Goal: Transaction & Acquisition: Purchase product/service

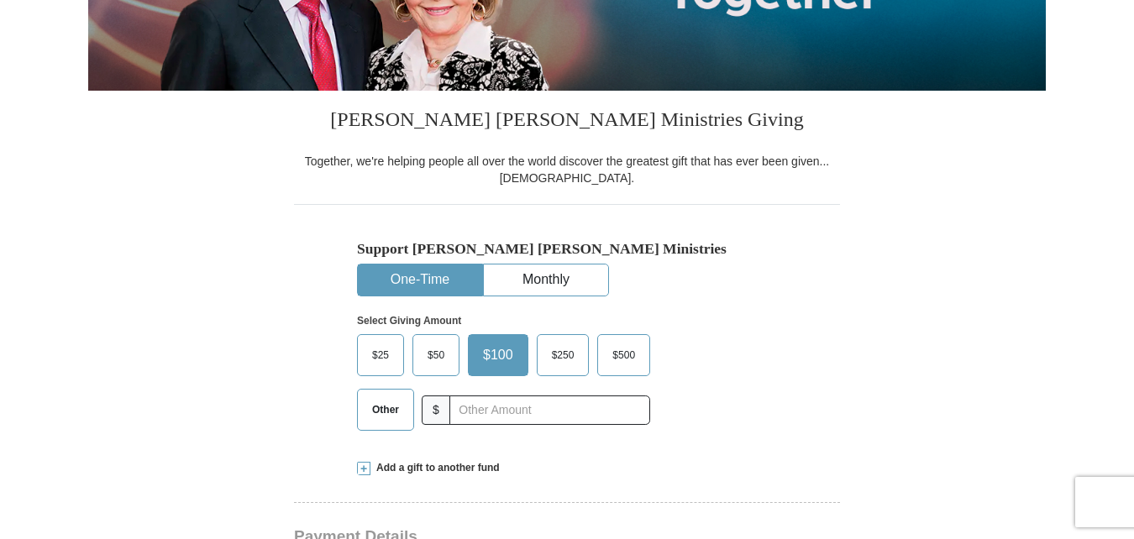
scroll to position [336, 0]
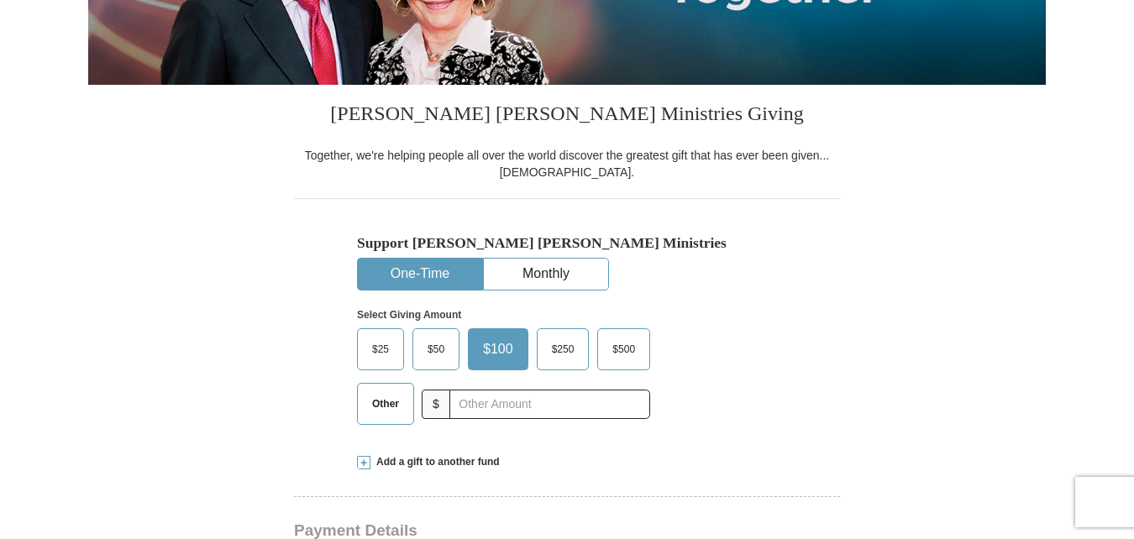
click at [368, 354] on span "$25" at bounding box center [381, 349] width 34 height 25
click at [0, 0] on input "$25" at bounding box center [0, 0] width 0 height 0
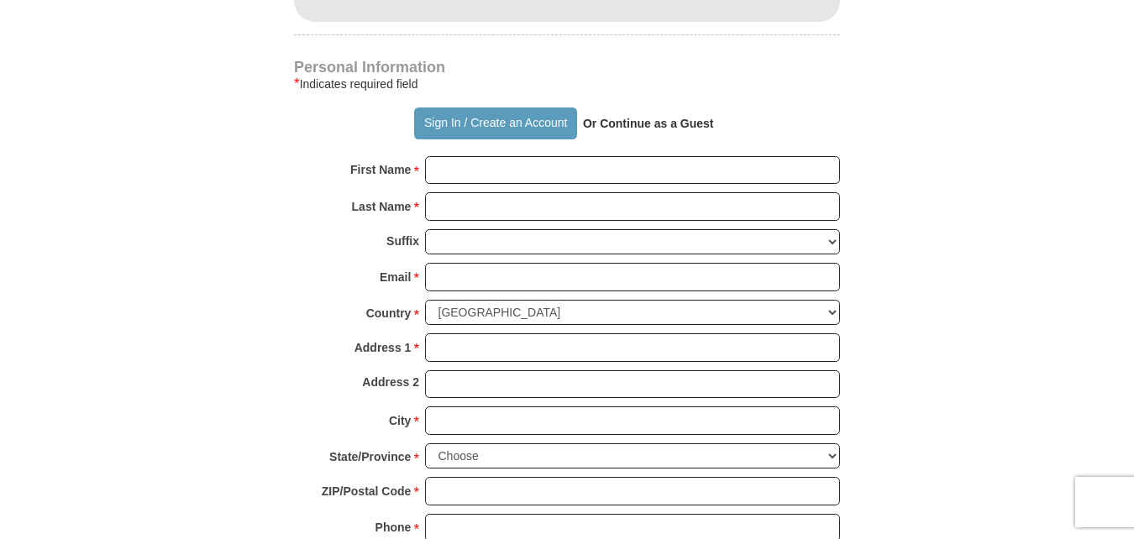
scroll to position [1118, 0]
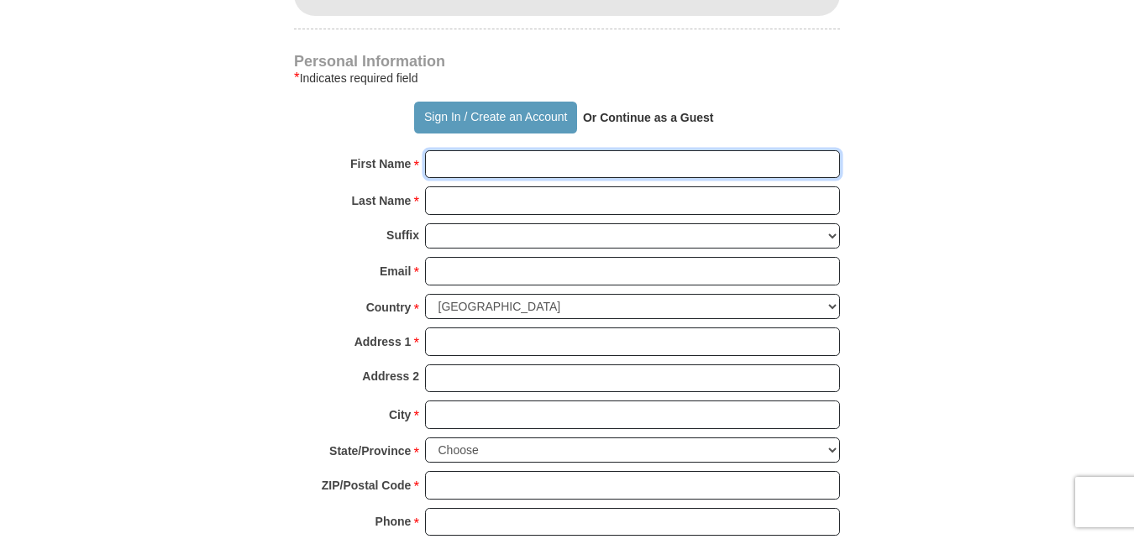
click at [543, 176] on input "First Name *" at bounding box center [632, 164] width 415 height 29
type input "[PERSON_NAME]"
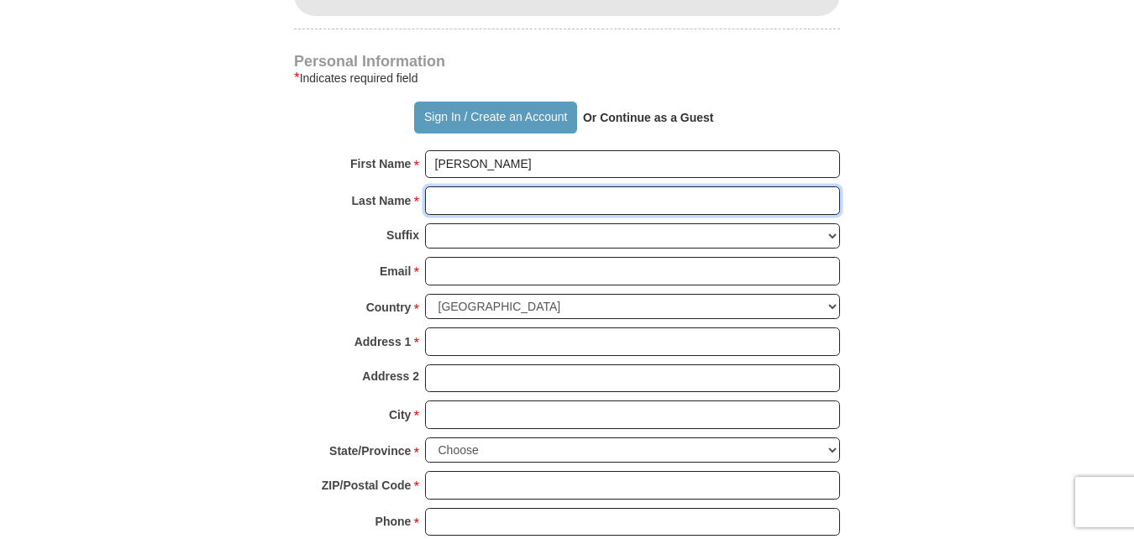
type input "[PERSON_NAME]"
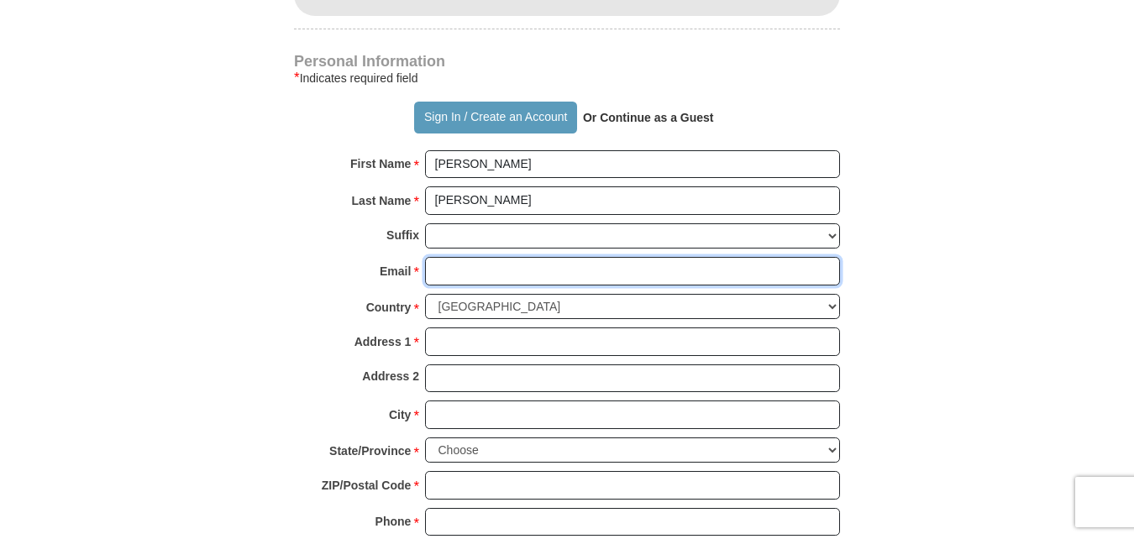
type input "[EMAIL_ADDRESS][DOMAIN_NAME]"
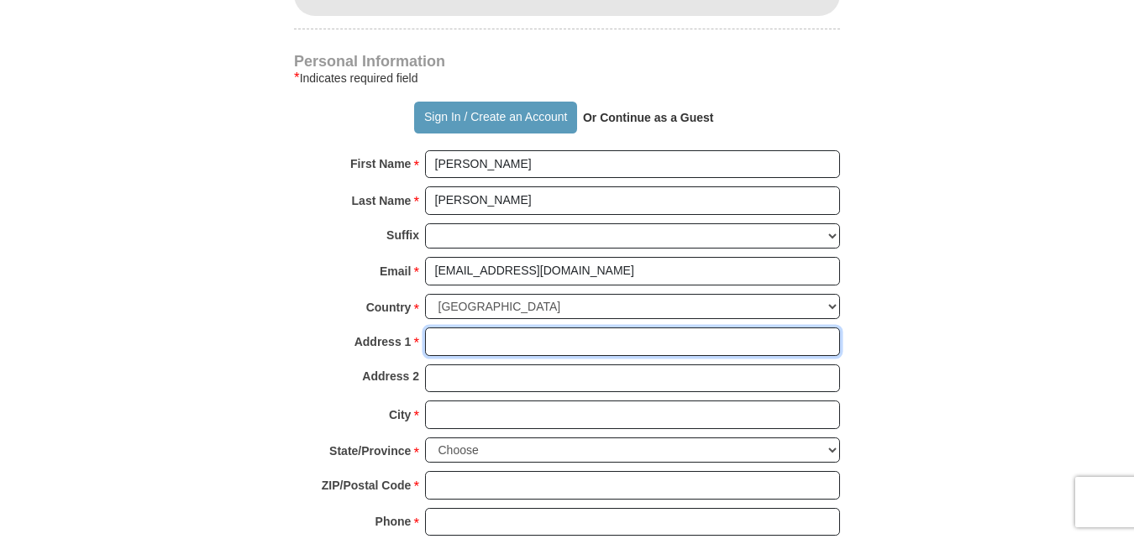
type input "[STREET_ADDRESS][PERSON_NAME]"
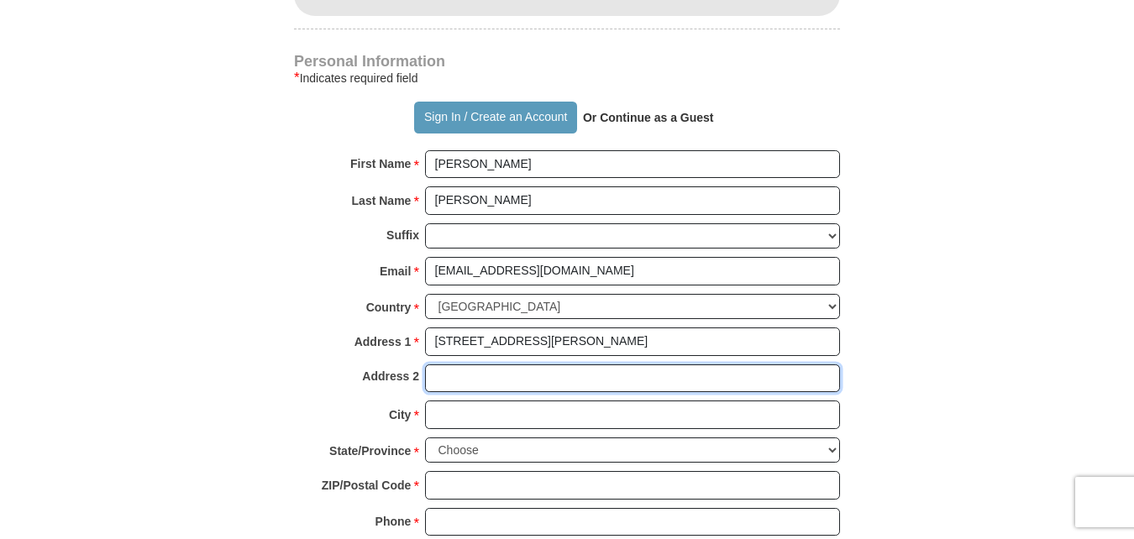
type input "[STREET_ADDRESS][PERSON_NAME]"
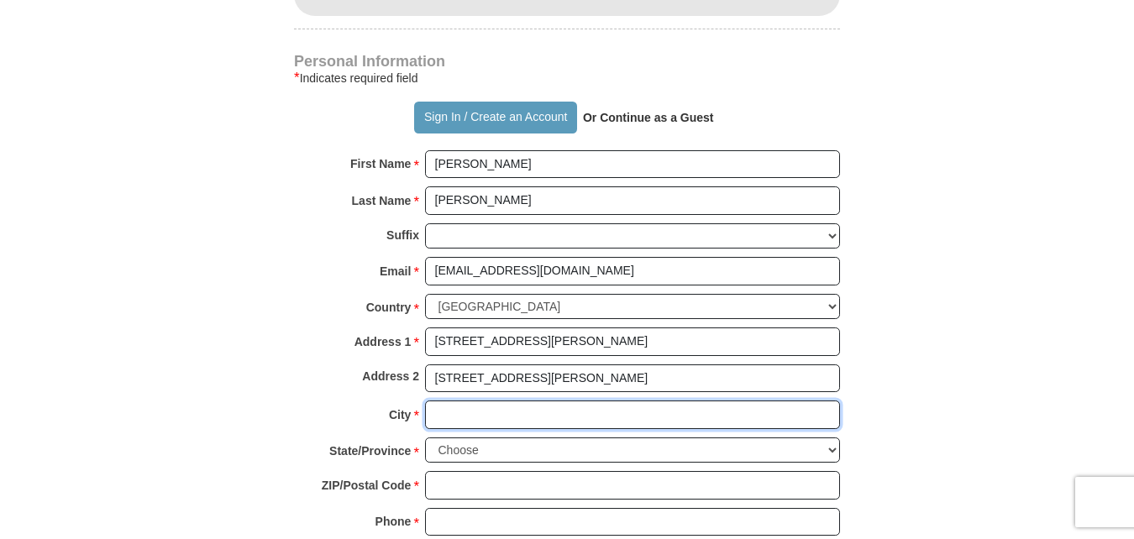
type input "[GEOGRAPHIC_DATA]"
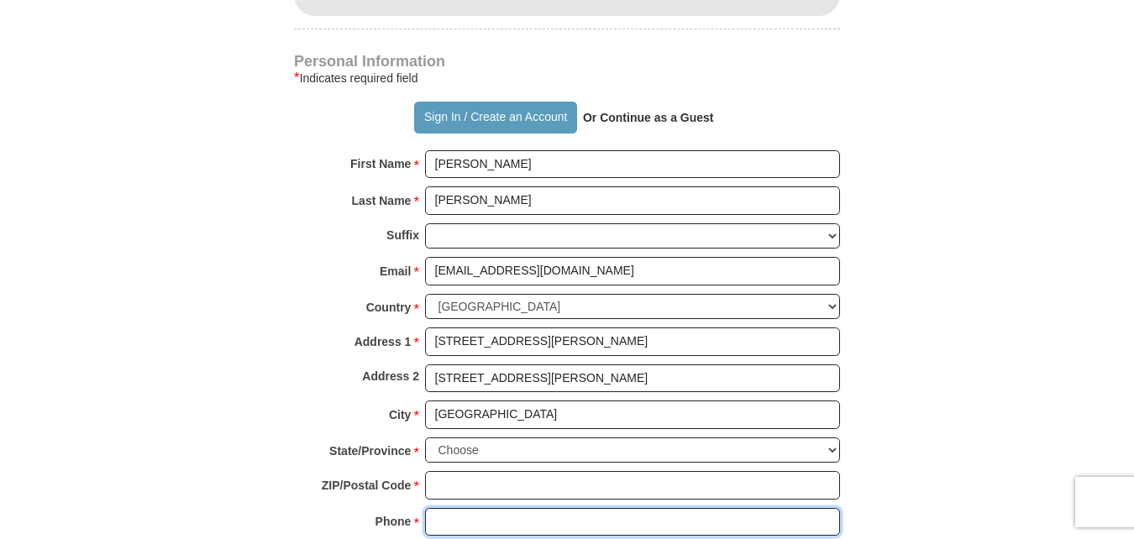
type input "C"
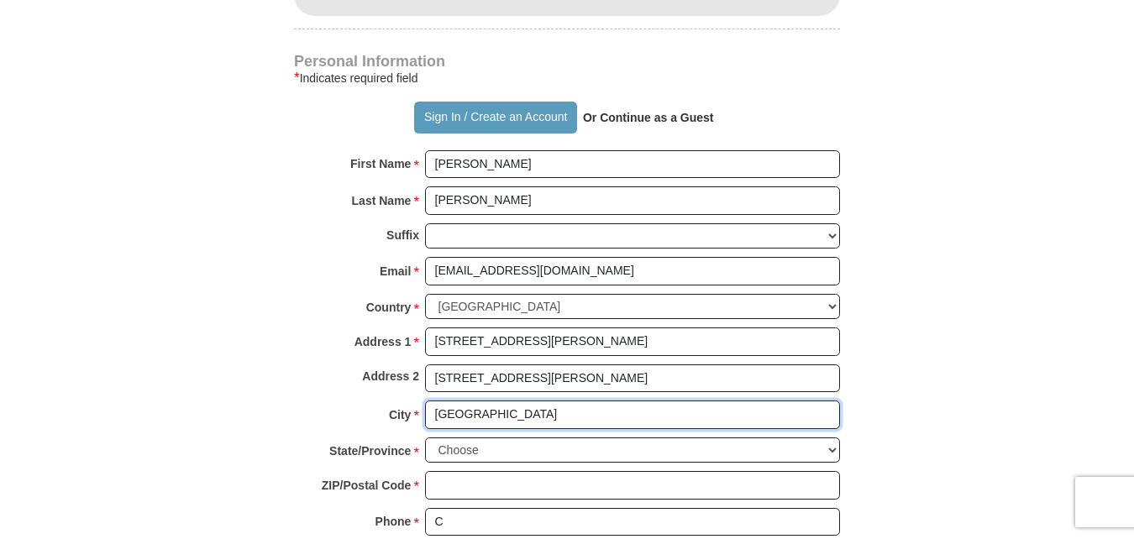
click at [537, 415] on input "[GEOGRAPHIC_DATA]" at bounding box center [632, 415] width 415 height 29
type input "T"
click at [538, 407] on input "City *" at bounding box center [632, 415] width 415 height 29
type input "[GEOGRAPHIC_DATA]"
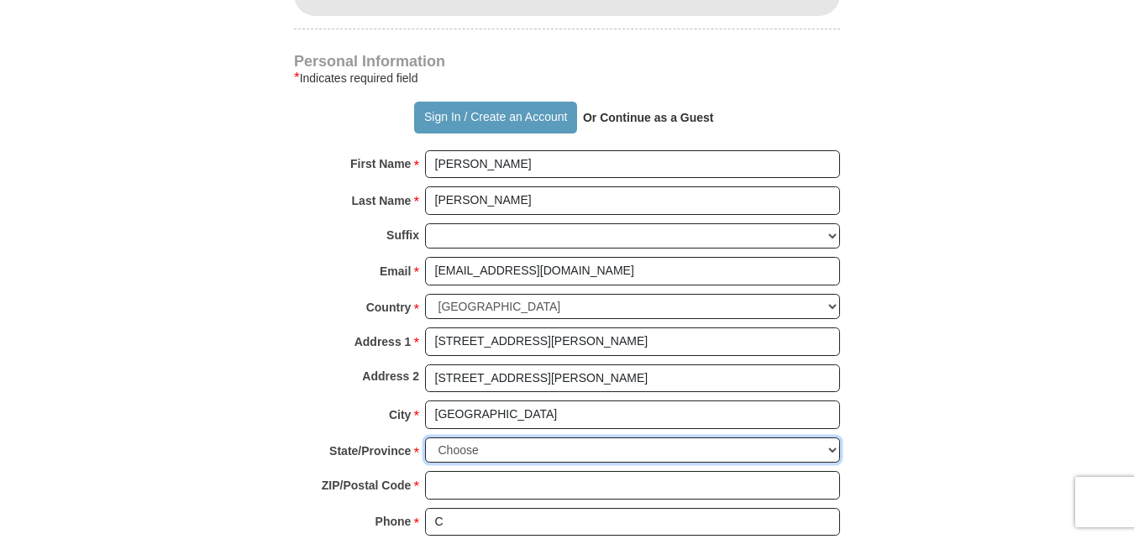
click at [499, 449] on select "Choose [US_STATE] [US_STATE] [US_STATE] [US_STATE] [US_STATE] Armed Forces Amer…" at bounding box center [632, 451] width 415 height 26
select select "[GEOGRAPHIC_DATA]"
click at [425, 438] on select "Choose [US_STATE] [US_STATE] [US_STATE] [US_STATE] [US_STATE] Armed Forces Amer…" at bounding box center [632, 451] width 415 height 26
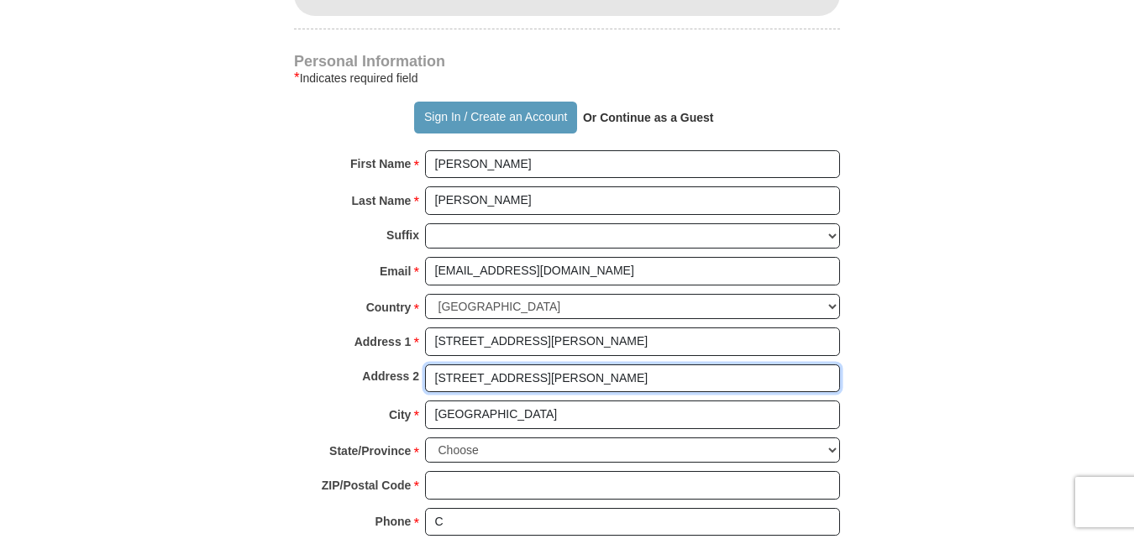
click at [538, 378] on input "[STREET_ADDRESS][PERSON_NAME]" at bounding box center [632, 379] width 415 height 29
type input "6"
click at [538, 378] on input "Address 2" at bounding box center [632, 379] width 415 height 29
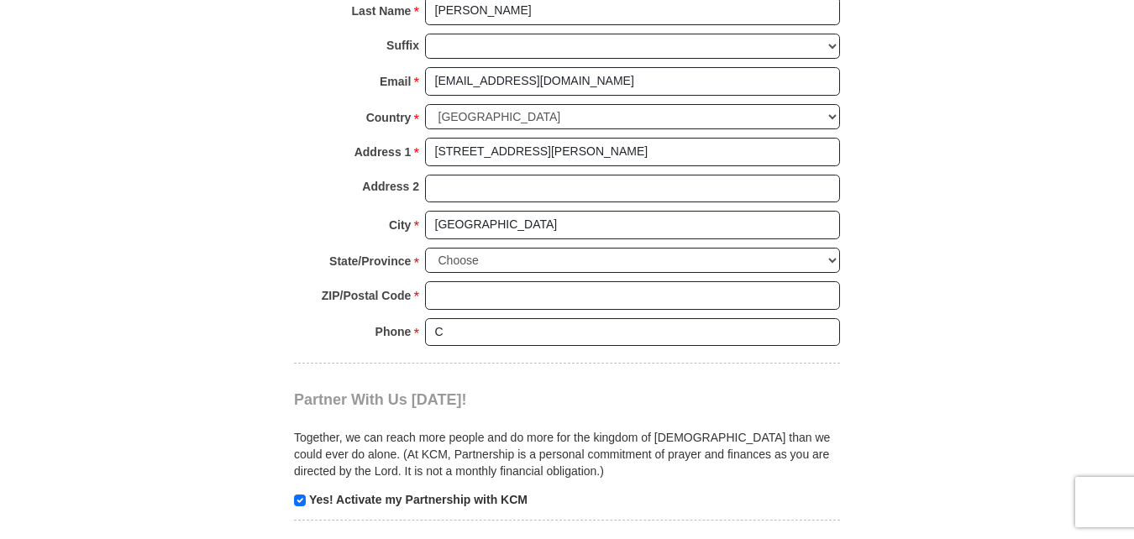
scroll to position [1323, 0]
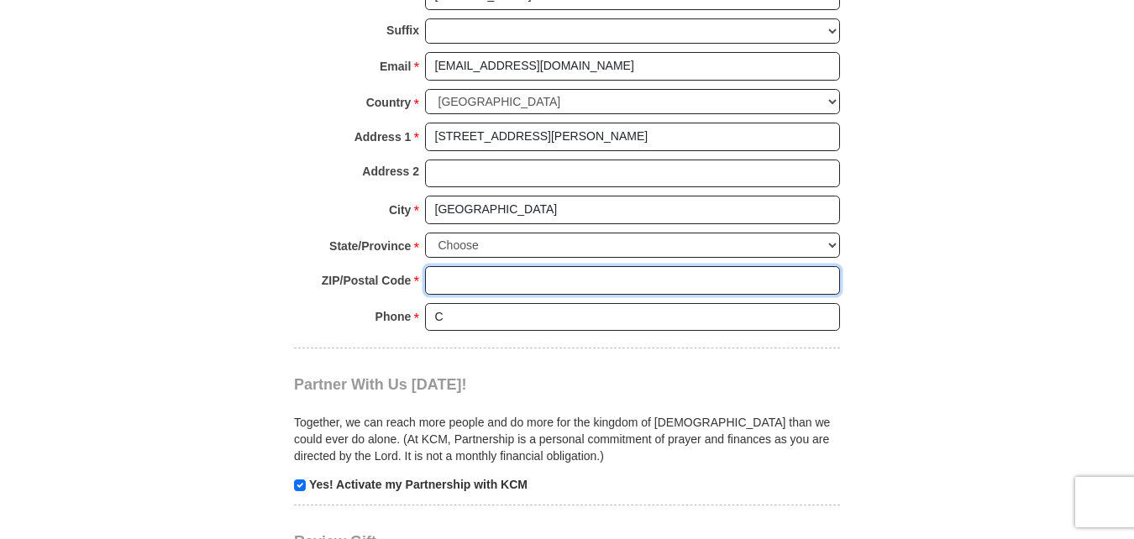
click at [486, 282] on input "ZIP/Postal Code *" at bounding box center [632, 280] width 415 height 29
type input "76137"
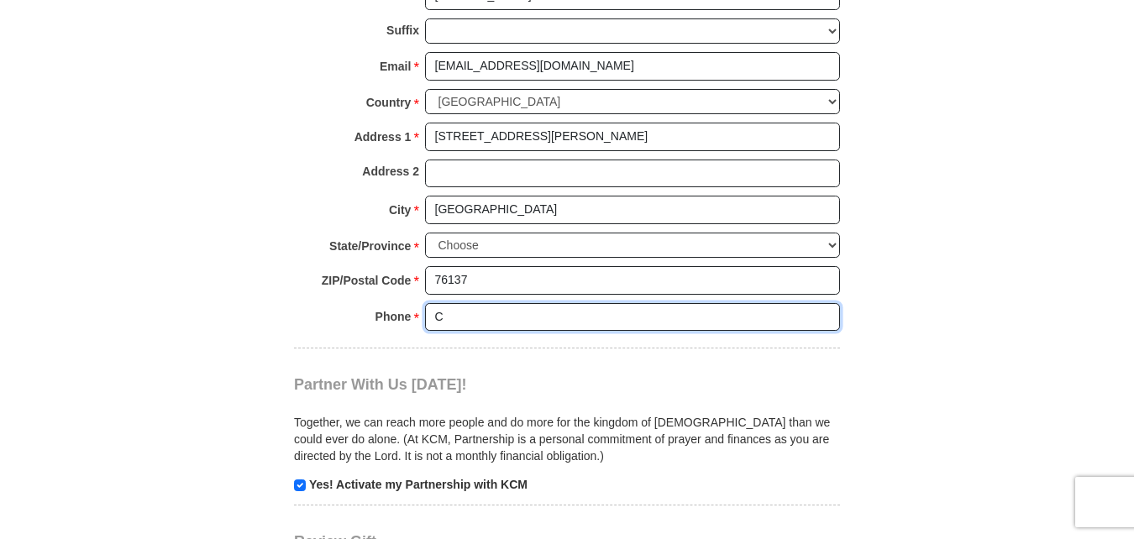
click at [459, 319] on input "C" at bounding box center [632, 317] width 415 height 29
type input "8179140680"
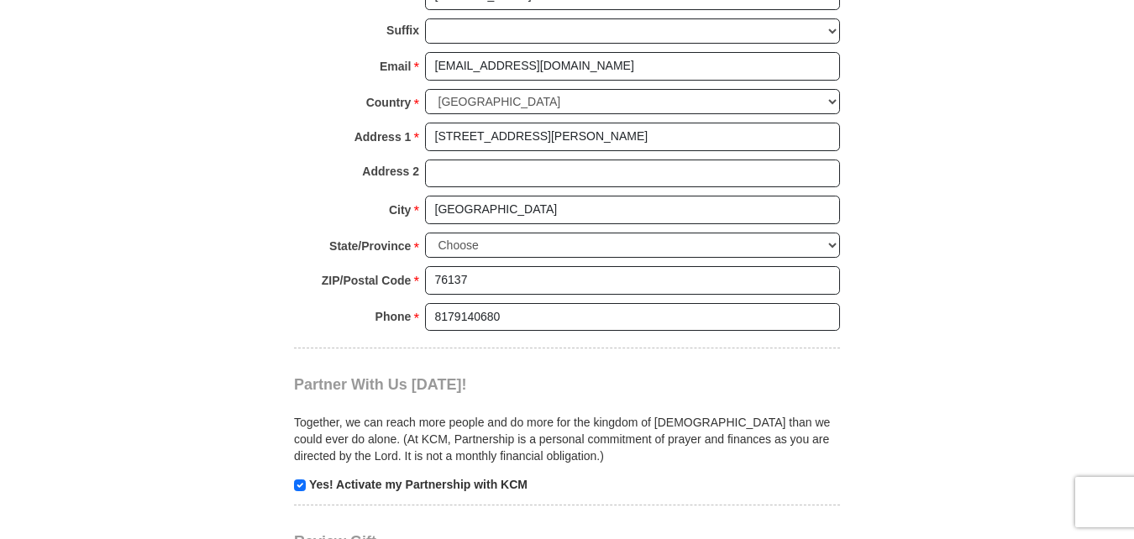
click at [622, 368] on div "Partner With Us [DATE]! Together, we can reach more people and do more for the …" at bounding box center [567, 421] width 546 height 144
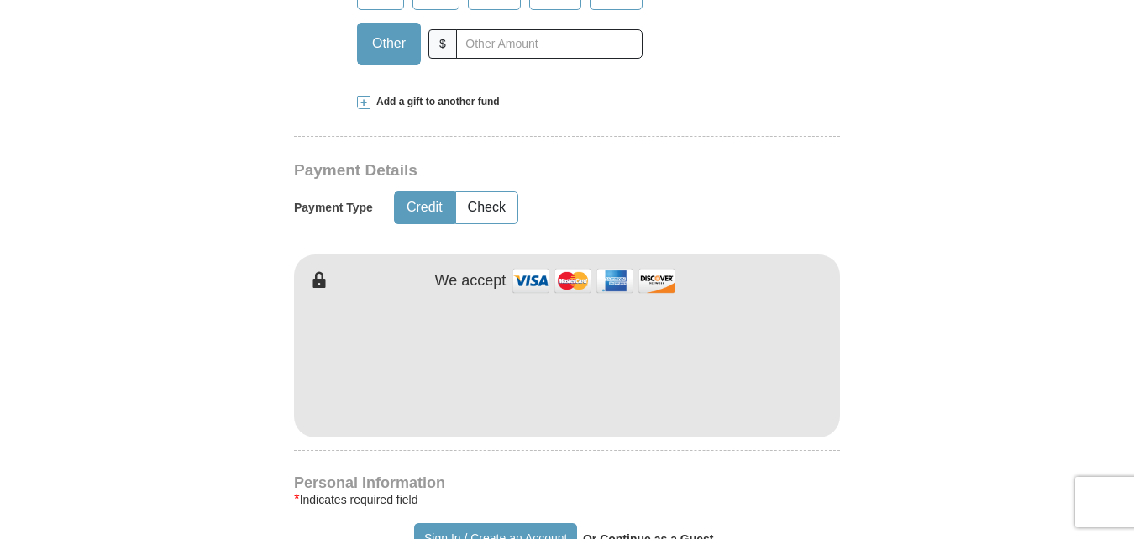
scroll to position [687, 0]
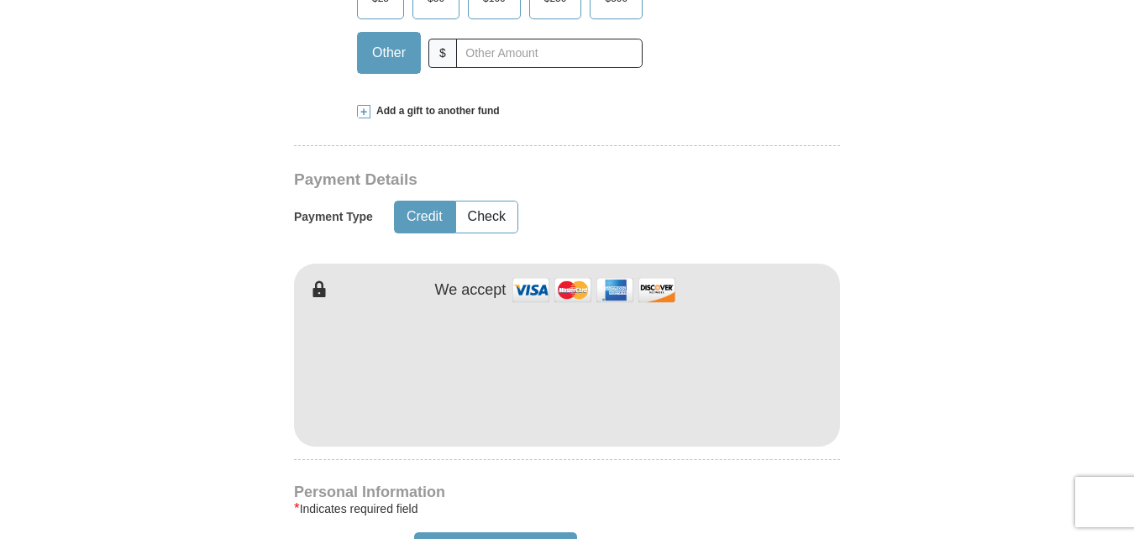
click at [0, 0] on input "$25" at bounding box center [0, 0] width 0 height 0
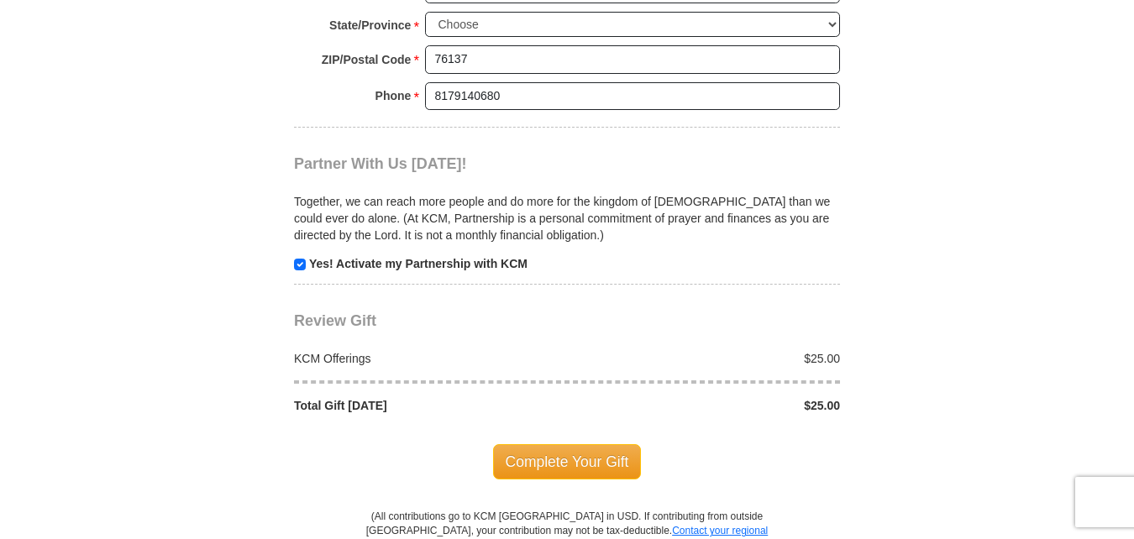
scroll to position [1548, 0]
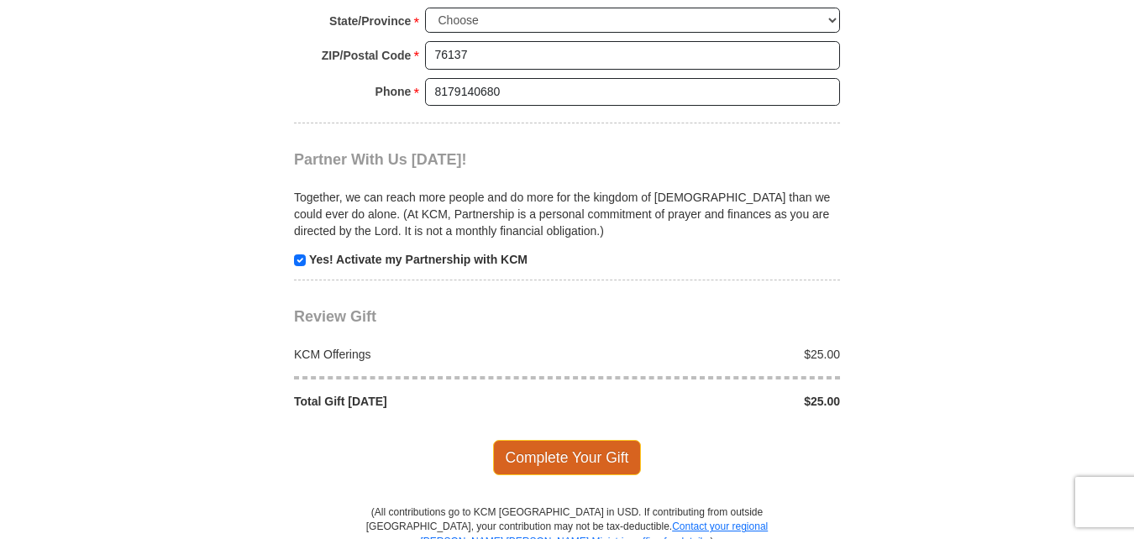
click at [613, 457] on span "Complete Your Gift" at bounding box center [567, 457] width 149 height 35
